Goal: Task Accomplishment & Management: Complete application form

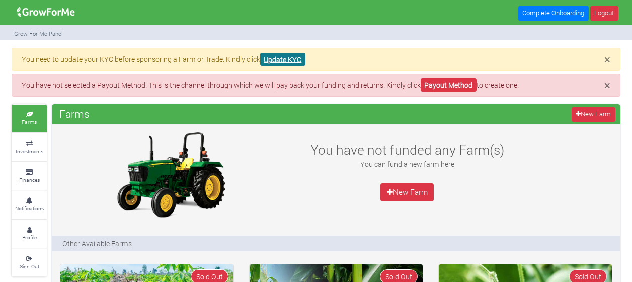
click at [287, 56] on link "Update KYC" at bounding box center [282, 60] width 45 height 14
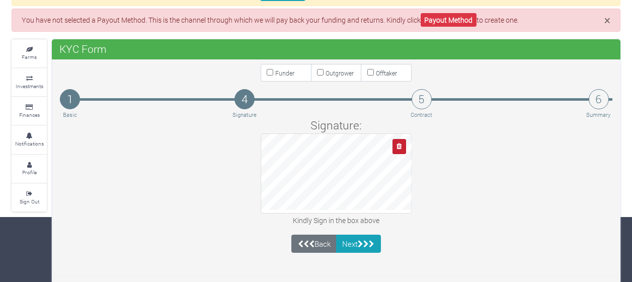
click at [400, 148] on div at bounding box center [336, 172] width 151 height 79
click at [400, 148] on icon "button" at bounding box center [398, 146] width 5 height 7
click at [403, 146] on button "button" at bounding box center [399, 146] width 14 height 15
click at [394, 145] on button "button" at bounding box center [399, 146] width 14 height 15
click at [402, 145] on button "button" at bounding box center [399, 146] width 14 height 15
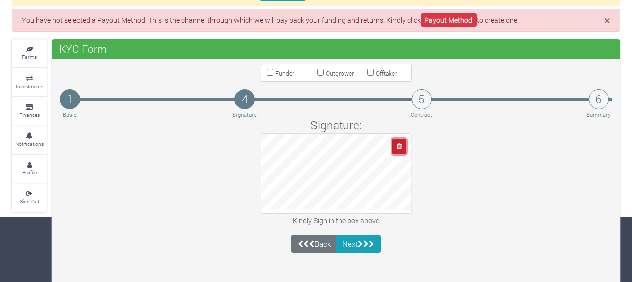
click at [402, 145] on button "button" at bounding box center [399, 146] width 14 height 15
click at [393, 149] on button "button" at bounding box center [399, 146] width 14 height 15
click at [402, 143] on icon "button" at bounding box center [398, 146] width 5 height 7
click at [478, 138] on div "Signature: Kindly Sign in the box above" at bounding box center [336, 172] width 568 height 110
click at [437, 140] on div "Signature: Kindly Sign in the box above" at bounding box center [336, 172] width 568 height 110
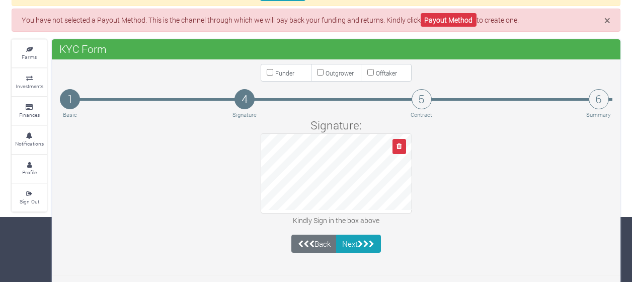
click at [435, 142] on div "Signature: Kindly Sign in the box above" at bounding box center [336, 172] width 568 height 110
click at [433, 146] on div "Signature: Kindly Sign in the box above" at bounding box center [336, 172] width 568 height 110
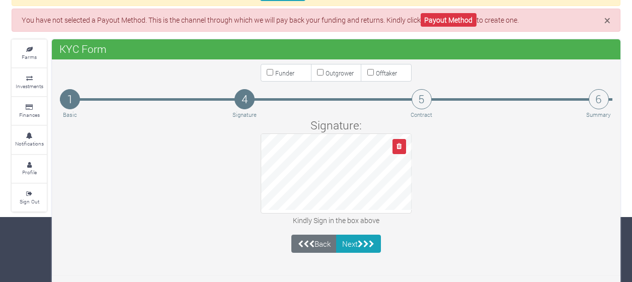
click at [438, 146] on div "Signature: Kindly Sign in the box above" at bounding box center [336, 172] width 568 height 110
click at [402, 139] on button "button" at bounding box center [399, 146] width 14 height 15
